Goal: Check status: Check status

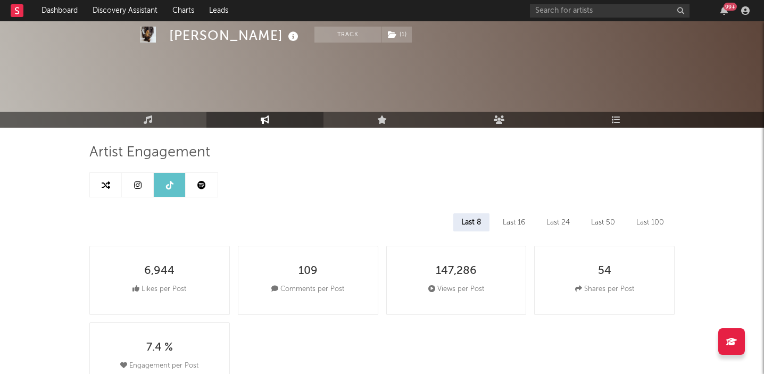
select select "6m"
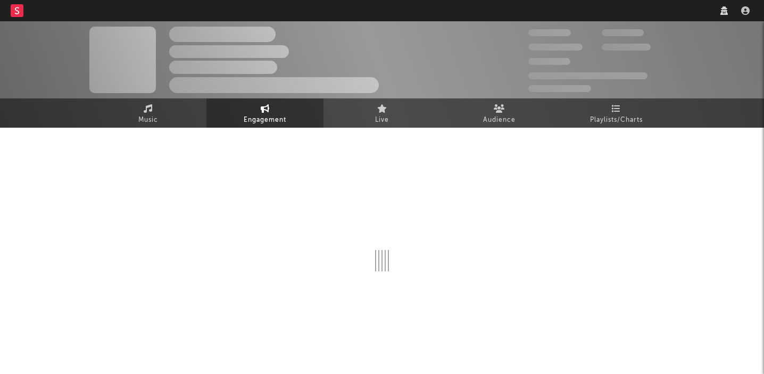
select select "1w"
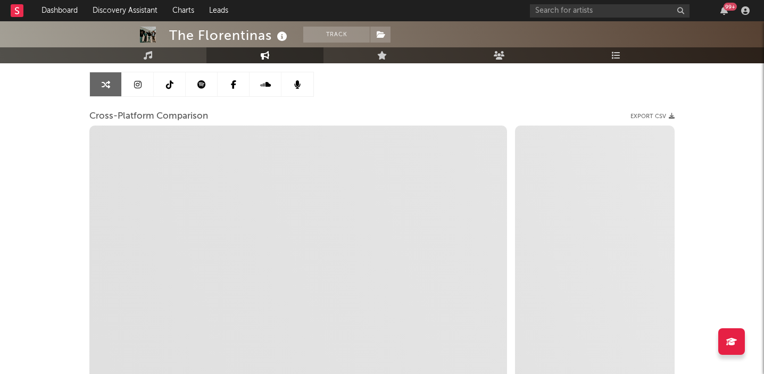
scroll to position [98, 0]
click at [170, 84] on icon at bounding box center [169, 86] width 7 height 9
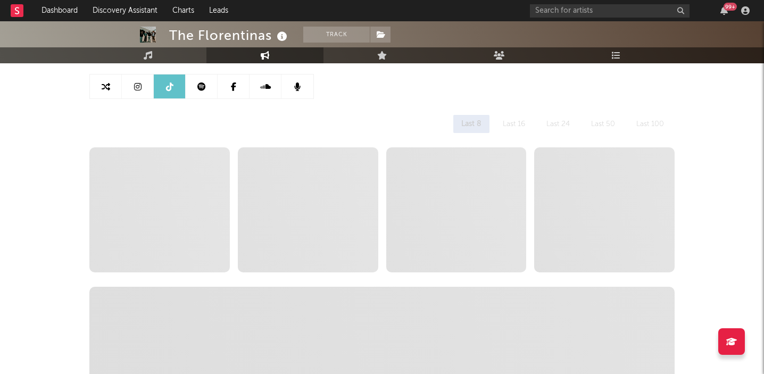
select select "1w"
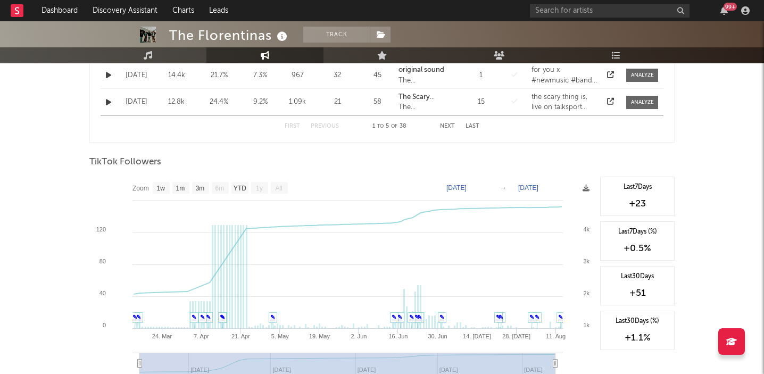
scroll to position [699, 0]
